Goal: Entertainment & Leisure: Consume media (video, audio)

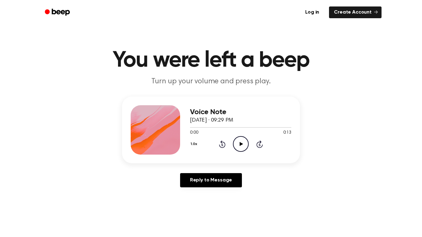
click at [241, 144] on icon at bounding box center [241, 144] width 3 height 4
click at [242, 145] on icon "Play Audio" at bounding box center [241, 144] width 16 height 16
click at [241, 139] on icon "Play Audio" at bounding box center [241, 144] width 16 height 16
click at [240, 145] on icon at bounding box center [241, 144] width 3 height 4
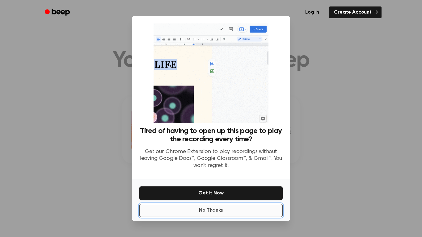
click at [226, 210] on button "No Thanks" at bounding box center [210, 211] width 143 height 14
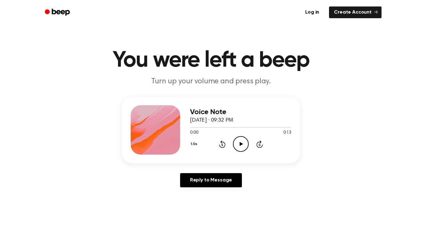
click at [242, 146] on icon "Play Audio" at bounding box center [241, 144] width 16 height 16
click at [240, 149] on icon "Play Audio" at bounding box center [241, 144] width 16 height 16
click at [240, 145] on icon "Pause Audio" at bounding box center [241, 144] width 16 height 16
